Goal: Task Accomplishment & Management: Manage account settings

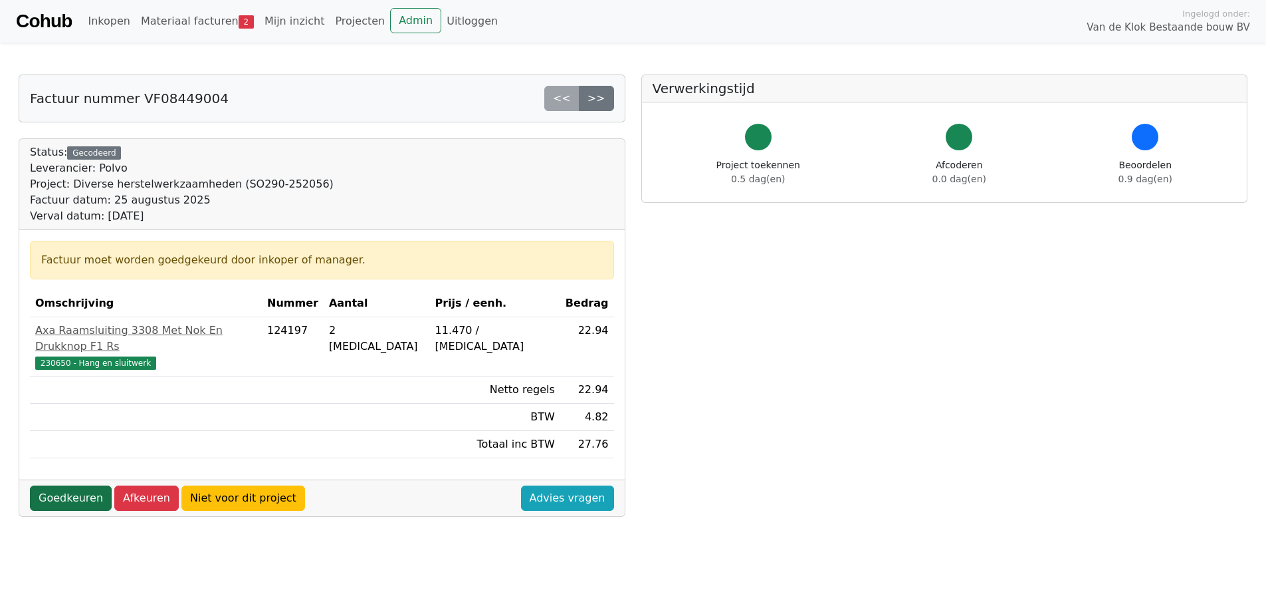
click at [45, 485] on link "Goedkeuren" at bounding box center [71, 497] width 82 height 25
drag, startPoint x: 42, startPoint y: 481, endPoint x: 72, endPoint y: 457, distance: 38.4
click at [42, 485] on link "Goedkeuren" at bounding box center [71, 497] width 82 height 25
